Goal: Check status: Check status

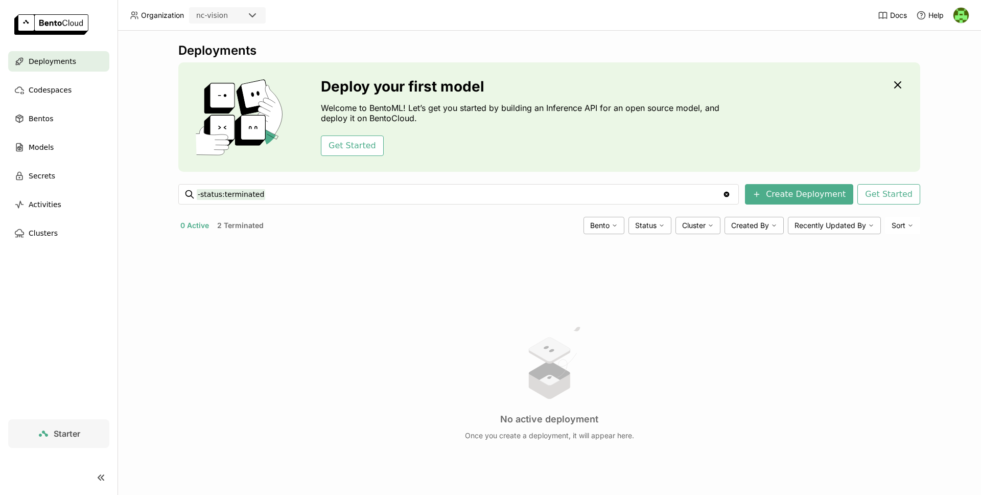
click at [235, 220] on button "2 Terminated" at bounding box center [240, 225] width 51 height 13
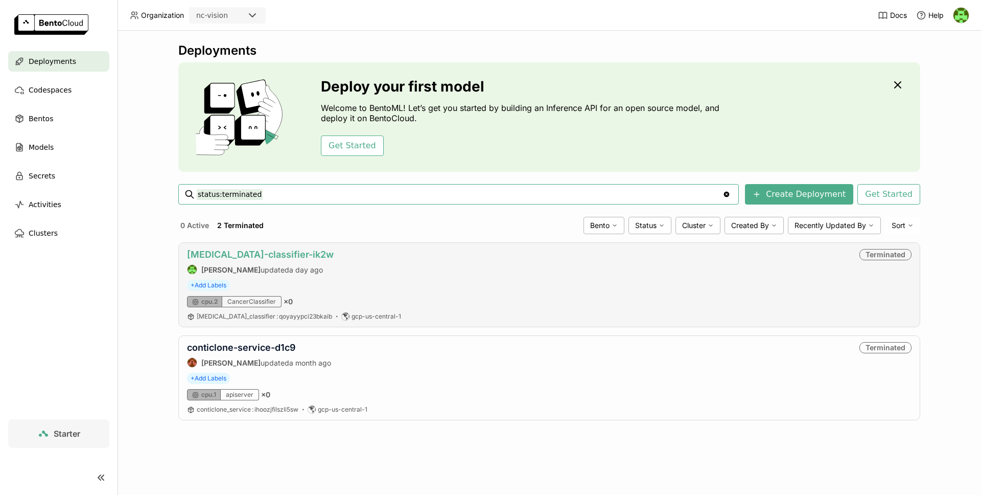
click at [279, 258] on link "[MEDICAL_DATA]-classifier-ik2w" at bounding box center [260, 254] width 147 height 11
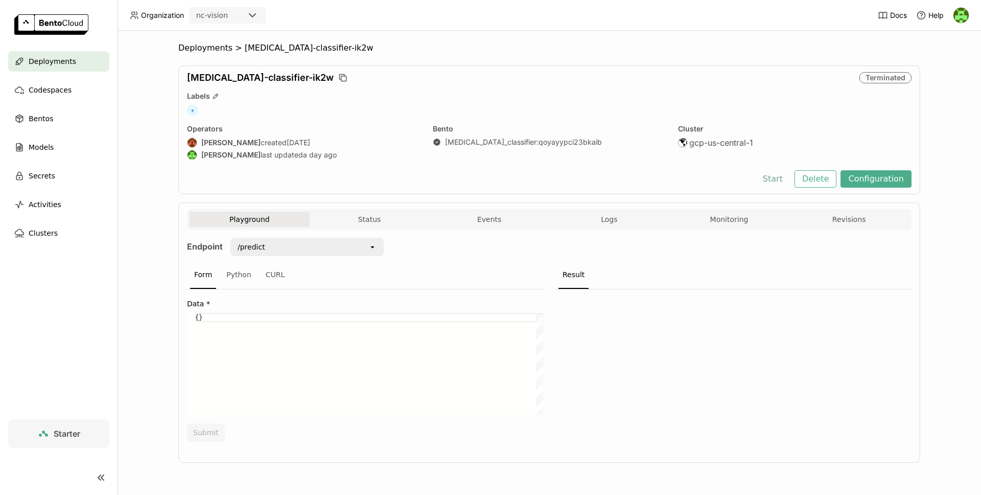
click at [783, 178] on button "Start" at bounding box center [772, 178] width 35 height 17
